Goal: Task Accomplishment & Management: Use online tool/utility

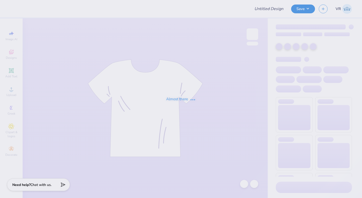
type input "[PERSON_NAME]"
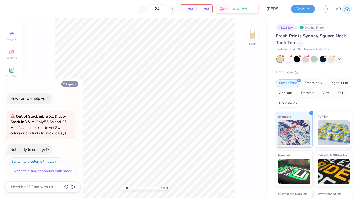
click at [77, 85] on button "Collapse" at bounding box center [69, 84] width 17 height 5
type textarea "x"
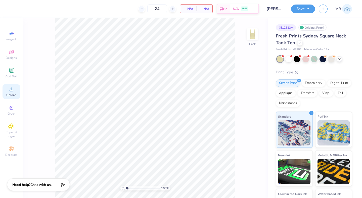
click at [11, 95] on span "Upload" at bounding box center [11, 95] width 10 height 4
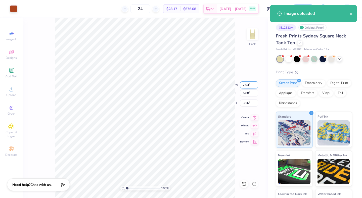
click at [244, 86] on input "7.03" at bounding box center [249, 85] width 18 height 7
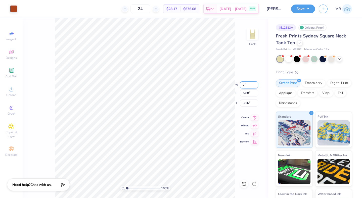
type input "7.00"
type input "5.85"
click at [245, 103] on input "3.58" at bounding box center [249, 103] width 18 height 7
click at [246, 104] on input "1.00" at bounding box center [249, 103] width 18 height 7
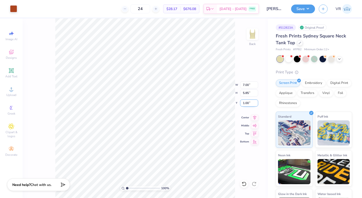
click at [246, 104] on input "1.00" at bounding box center [249, 103] width 18 height 7
type input "2.00"
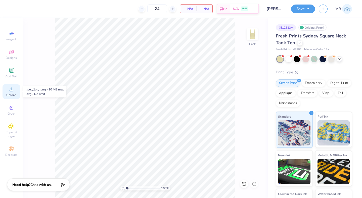
click at [6, 90] on div "Upload" at bounding box center [12, 91] width 18 height 15
click at [8, 91] on div "Upload" at bounding box center [12, 91] width 18 height 15
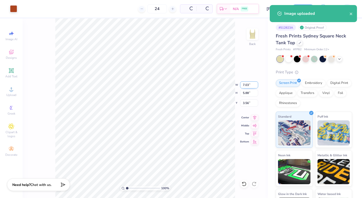
click at [245, 86] on input "7.03" at bounding box center [249, 85] width 18 height 7
type input "7.00"
type input "5.85"
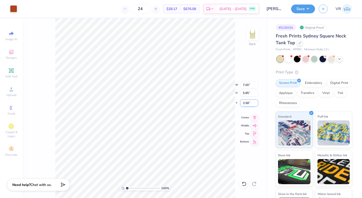
click at [246, 104] on input "3.58" at bounding box center [249, 103] width 18 height 7
type input "2.0"
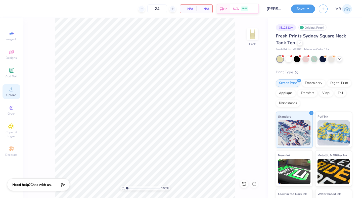
click at [14, 95] on span "Upload" at bounding box center [11, 95] width 10 height 4
click at [16, 91] on div "Upload" at bounding box center [12, 91] width 18 height 15
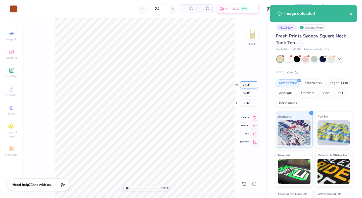
click at [243, 84] on input "7.03" at bounding box center [249, 85] width 18 height 7
click at [247, 102] on input "3.56" at bounding box center [249, 103] width 18 height 7
type input "7.00"
type input "5.85"
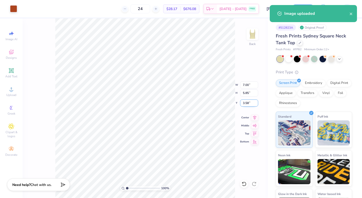
click at [247, 102] on input "3.58" at bounding box center [249, 103] width 18 height 7
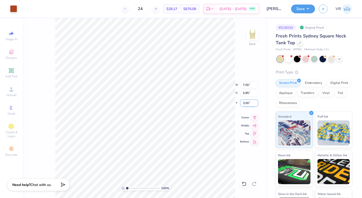
click at [243, 103] on input "3.00" at bounding box center [249, 103] width 18 height 7
type input "2.00"
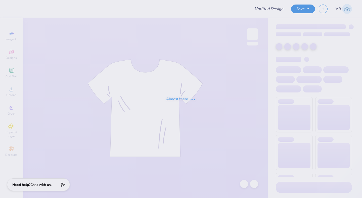
type input "Zander Danforth : University of Denver"
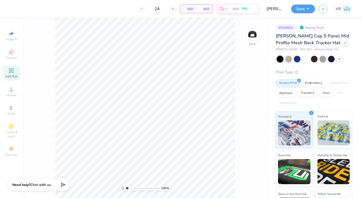
click at [14, 72] on icon at bounding box center [11, 71] width 6 height 6
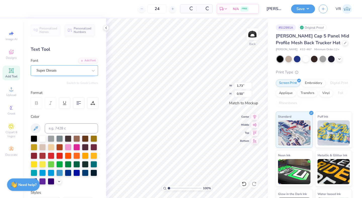
click at [85, 73] on div "Super Dream" at bounding box center [62, 71] width 53 height 8
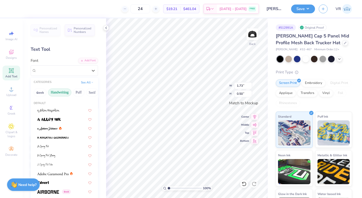
drag, startPoint x: 79, startPoint y: 93, endPoint x: 53, endPoint y: 93, distance: 25.9
click at [53, 93] on div "Greek Handwriting Puff Serif Bold Calligraphy Retro Sans Serif Minimal Fantasy …" at bounding box center [64, 92] width 67 height 11
click at [86, 83] on button "See All" at bounding box center [87, 81] width 16 height 5
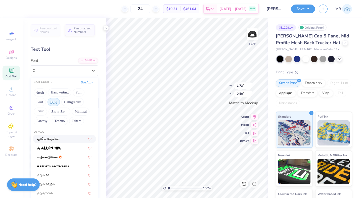
click at [55, 101] on button "Bold" at bounding box center [54, 102] width 12 height 8
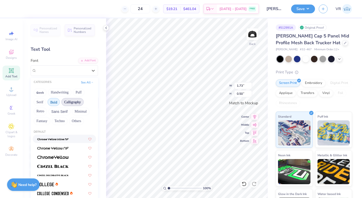
click at [74, 102] on button "Calligraphy" at bounding box center [72, 102] width 22 height 8
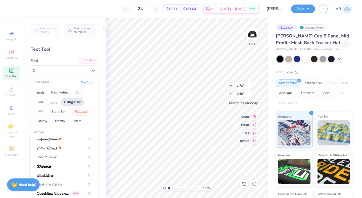
click at [78, 112] on button "Minimal" at bounding box center [81, 112] width 18 height 8
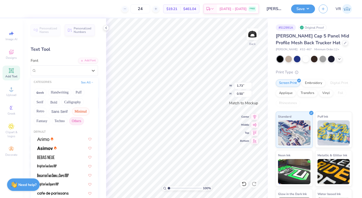
click at [78, 120] on button "Others" at bounding box center [76, 121] width 15 height 8
click at [60, 121] on button "Techno" at bounding box center [60, 121] width 16 height 8
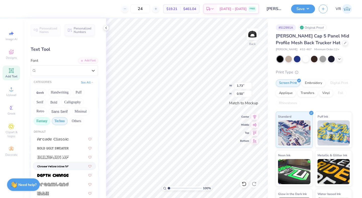
click at [47, 122] on button "Fantasy" at bounding box center [42, 121] width 17 height 8
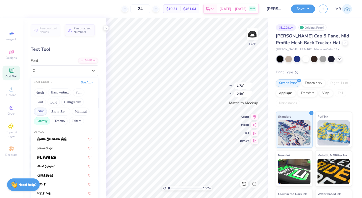
click at [42, 111] on button "Retro" at bounding box center [40, 112] width 13 height 8
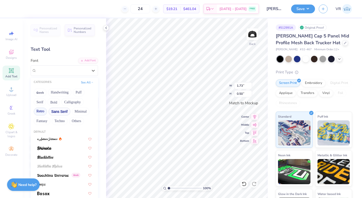
click at [58, 110] on button "Sans Serif" at bounding box center [60, 112] width 22 height 8
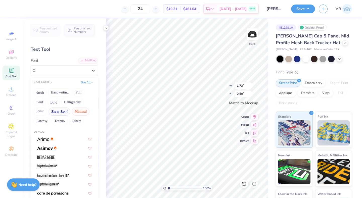
click at [76, 112] on button "Minimal" at bounding box center [81, 112] width 18 height 8
click at [77, 101] on button "Calligraphy" at bounding box center [72, 102] width 22 height 8
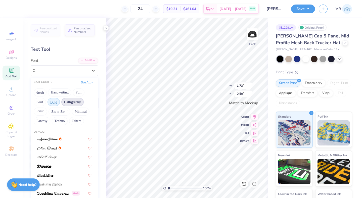
click at [52, 101] on button "Bold" at bounding box center [54, 102] width 12 height 8
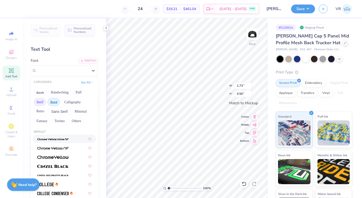
click at [42, 102] on button "Serif" at bounding box center [40, 102] width 12 height 8
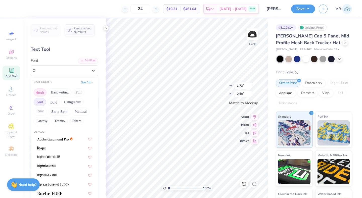
click at [38, 94] on button "Greek" at bounding box center [40, 93] width 13 height 8
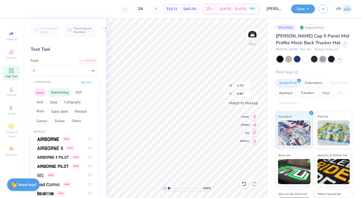
click at [61, 93] on button "Handwriting" at bounding box center [59, 93] width 23 height 8
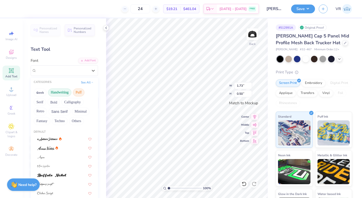
click at [81, 91] on button "Puff" at bounding box center [79, 93] width 12 height 8
click at [57, 92] on button "Handwriting" at bounding box center [59, 93] width 23 height 8
click at [39, 91] on button "Greek" at bounding box center [40, 93] width 13 height 8
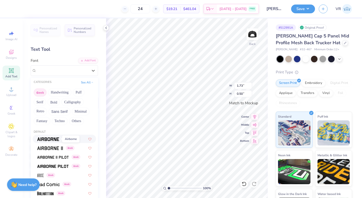
click at [50, 138] on img at bounding box center [48, 140] width 22 height 4
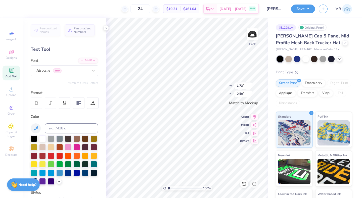
type input "1.65"
type input "0.52"
type textarea "gphi"
click at [239, 87] on input "1.65" at bounding box center [243, 85] width 18 height 7
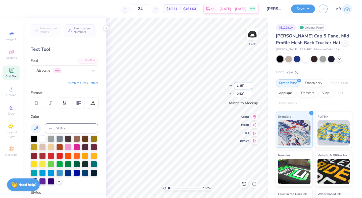
click at [239, 87] on input "1.45" at bounding box center [243, 85] width 18 height 7
type input "1.4"
type input "2.71"
type input "0.98"
type input "3.97"
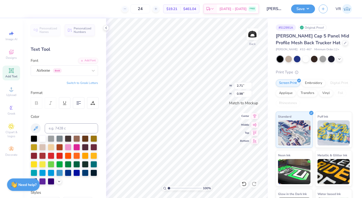
type input "1.43"
click at [255, 122] on icon at bounding box center [254, 124] width 7 height 6
click at [256, 117] on icon at bounding box center [254, 116] width 7 height 6
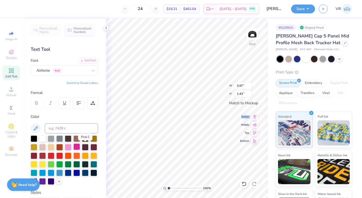
click at [80, 147] on div at bounding box center [76, 147] width 7 height 7
click at [71, 146] on div at bounding box center [68, 147] width 7 height 7
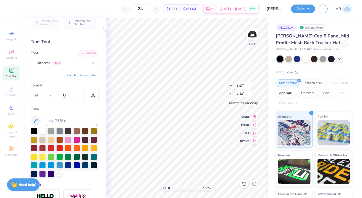
scroll to position [59, 0]
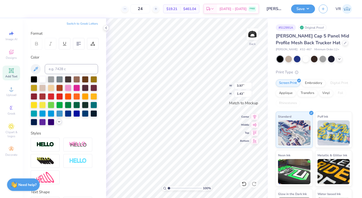
click at [57, 124] on icon at bounding box center [59, 122] width 4 height 4
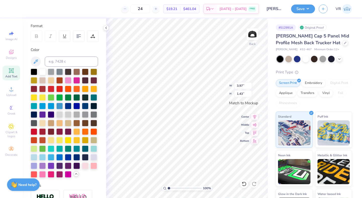
scroll to position [68, 0]
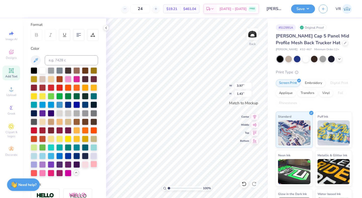
click at [91, 168] on div at bounding box center [94, 164] width 7 height 7
click at [46, 176] on div at bounding box center [42, 173] width 7 height 7
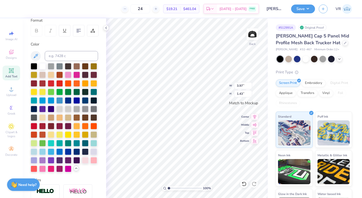
scroll to position [125, 0]
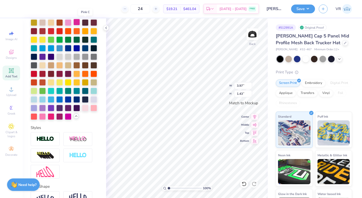
click at [80, 22] on div at bounding box center [76, 22] width 7 height 7
click at [82, 111] on div at bounding box center [85, 107] width 7 height 7
click at [46, 119] on div at bounding box center [42, 116] width 7 height 7
click at [239, 86] on input "3.97" at bounding box center [243, 85] width 18 height 7
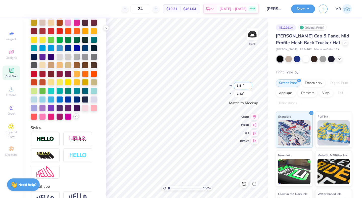
type input "3.50"
type input "1.26"
click at [254, 116] on icon at bounding box center [254, 116] width 7 height 6
click at [255, 124] on icon at bounding box center [255, 124] width 4 height 3
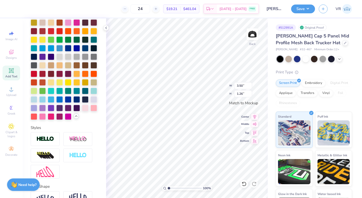
click at [256, 126] on icon at bounding box center [254, 124] width 7 height 6
click at [106, 28] on polyline at bounding box center [106, 28] width 1 height 2
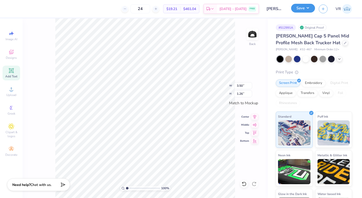
click at [311, 8] on button "Save" at bounding box center [303, 8] width 24 height 9
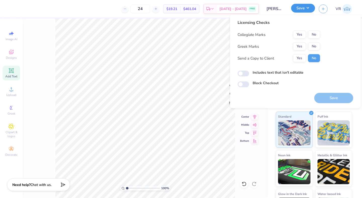
click at [311, 8] on button "Save" at bounding box center [303, 8] width 24 height 9
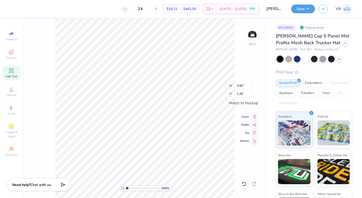
scroll to position [4, 1]
click at [15, 73] on div "Add Text" at bounding box center [12, 73] width 18 height 15
type input "1.73"
type input "0.50"
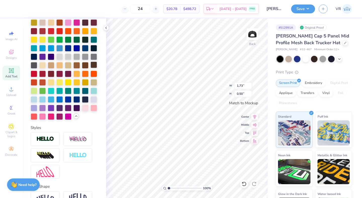
type textarea "T"
click at [80, 21] on div at bounding box center [76, 22] width 7 height 7
click at [254, 124] on icon at bounding box center [255, 124] width 4 height 3
click at [256, 116] on icon at bounding box center [254, 116] width 3 height 4
click at [82, 111] on div at bounding box center [85, 107] width 7 height 7
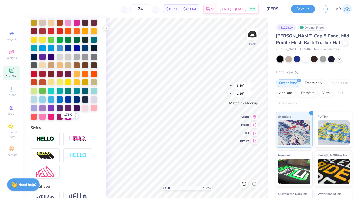
click at [91, 111] on div at bounding box center [94, 107] width 7 height 7
click at [37, 119] on div at bounding box center [34, 116] width 7 height 7
click at [46, 119] on div at bounding box center [42, 116] width 7 height 7
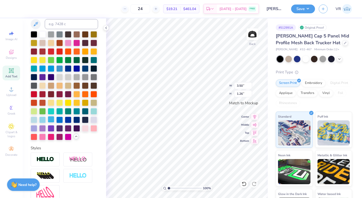
scroll to position [97, 0]
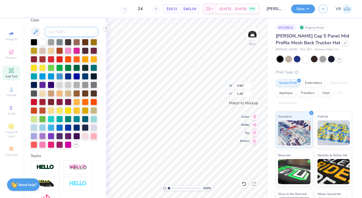
click at [64, 31] on input at bounding box center [71, 32] width 53 height 10
type input "pink"
click at [80, 50] on div at bounding box center [76, 50] width 7 height 7
click at [107, 26] on icon at bounding box center [106, 28] width 4 height 4
click at [104, 29] on icon at bounding box center [106, 28] width 4 height 4
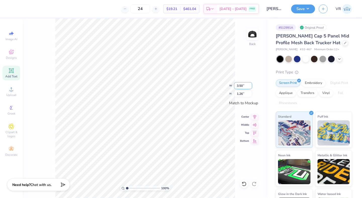
click at [239, 88] on input "3.50" at bounding box center [243, 85] width 18 height 7
type input "3.99"
type input "1.44"
type input "4"
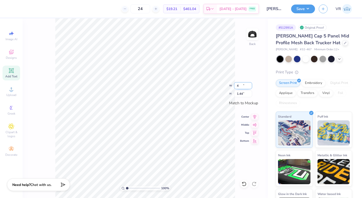
click at [250, 85] on input "4" at bounding box center [243, 85] width 18 height 7
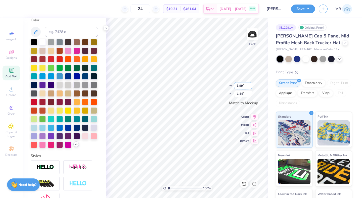
click at [239, 85] on input "3.99" at bounding box center [243, 85] width 18 height 7
click at [106, 28] on icon at bounding box center [106, 28] width 4 height 4
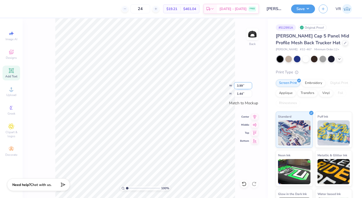
click at [238, 86] on input "3.99" at bounding box center [243, 85] width 18 height 7
type input "3.50"
type input "1.26"
click at [255, 124] on icon at bounding box center [255, 124] width 4 height 3
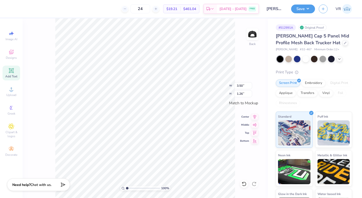
scroll to position [4, 1]
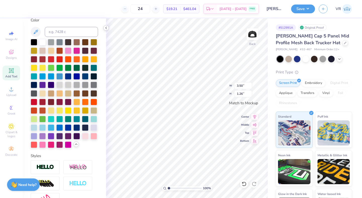
click at [106, 28] on polyline at bounding box center [106, 28] width 1 height 2
